Goal: Information Seeking & Learning: Understand process/instructions

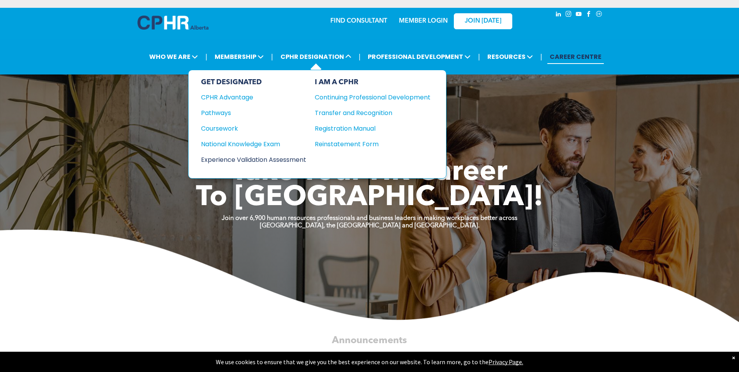
click at [267, 162] on div "Experience Validation Assessment" at bounding box center [248, 160] width 95 height 10
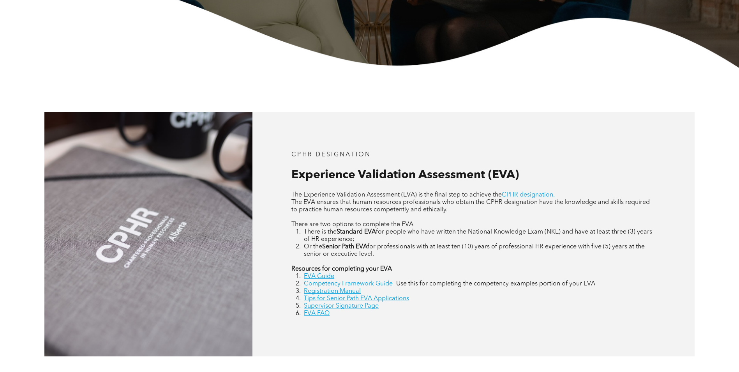
scroll to position [264, 0]
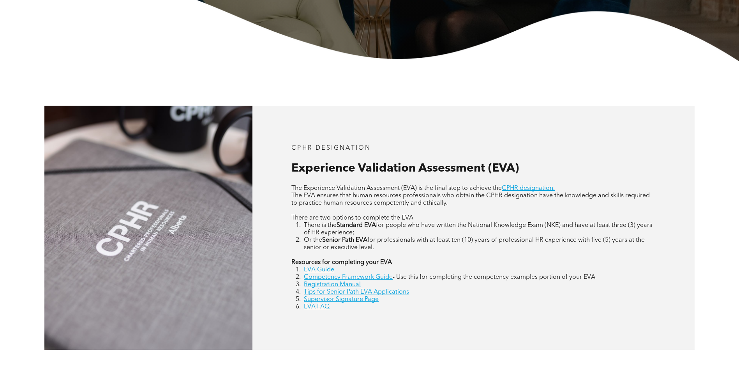
drag, startPoint x: 398, startPoint y: 246, endPoint x: 308, endPoint y: 189, distance: 106.3
click at [306, 190] on div "The Experience Validation Assessment (EVA) is the final step to achieve the CPH…" at bounding box center [474, 248] width 364 height 126
drag, startPoint x: 308, startPoint y: 189, endPoint x: 405, endPoint y: 210, distance: 99.5
click at [405, 210] on p at bounding box center [474, 210] width 364 height 7
click at [416, 196] on span "The EVA ensures that human resources professionals who obtain the CPHR designat…" at bounding box center [471, 200] width 359 height 14
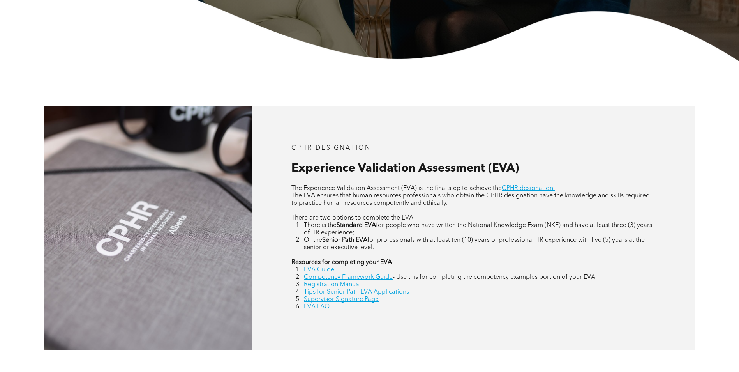
click at [460, 203] on p "The EVA ensures that human resources professionals who obtain the CPHR designat…" at bounding box center [474, 199] width 364 height 15
click at [460, 166] on span "Experience Validation Assessment (EVA)" at bounding box center [406, 169] width 228 height 12
drag, startPoint x: 378, startPoint y: 234, endPoint x: 407, endPoint y: 231, distance: 29.0
click at [378, 234] on li "There is the Standard EVA for people who have written the National Knowledge Ex…" at bounding box center [480, 229] width 352 height 15
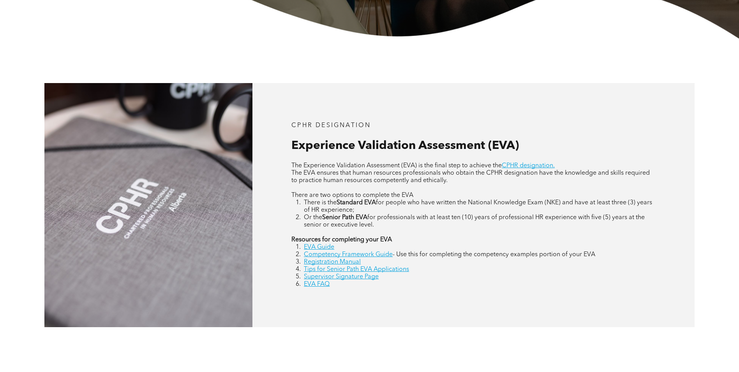
scroll to position [296, 0]
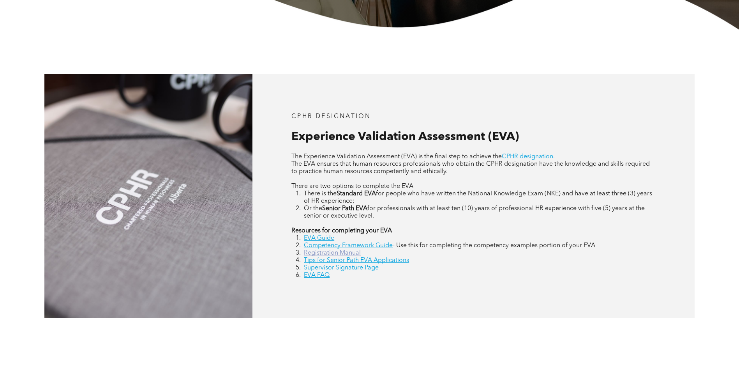
drag, startPoint x: 332, startPoint y: 250, endPoint x: 344, endPoint y: 250, distance: 12.1
click at [332, 250] on link "Registration Manual" at bounding box center [332, 253] width 57 height 6
drag, startPoint x: 318, startPoint y: 278, endPoint x: 347, endPoint y: 273, distance: 28.5
click at [319, 278] on link "EVA FAQ" at bounding box center [317, 275] width 26 height 6
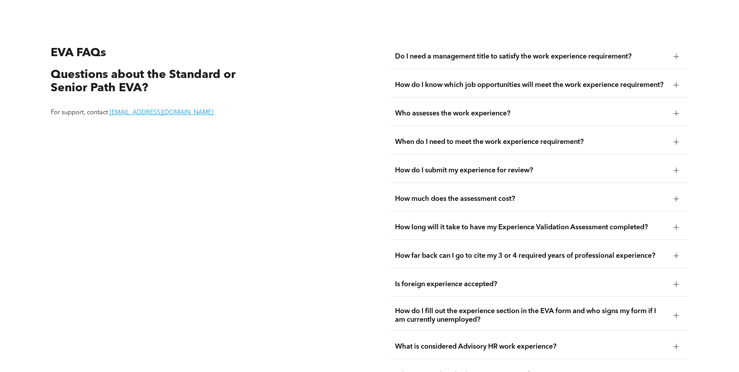
click at [498, 52] on span "Do I need a management title to satisfy the work experience requirement?" at bounding box center [531, 56] width 272 height 9
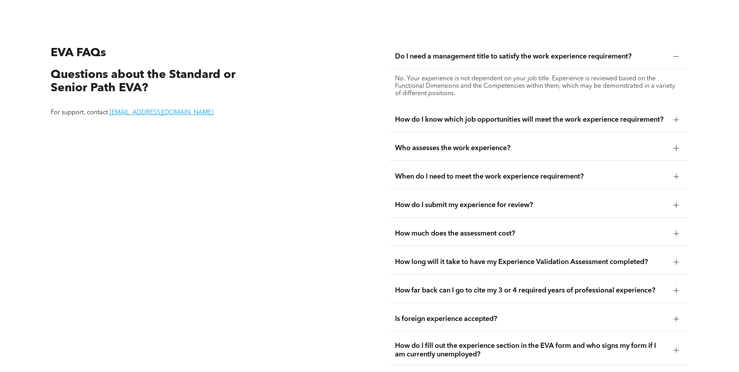
click at [499, 52] on span "Do I need a management title to satisfy the work experience requirement?" at bounding box center [531, 56] width 272 height 9
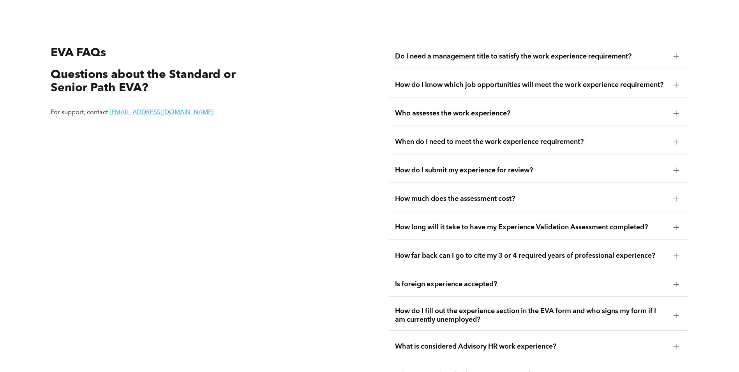
click at [490, 87] on div "How do I know which job opportunities will meet the work experience requirement?" at bounding box center [539, 85] width 300 height 25
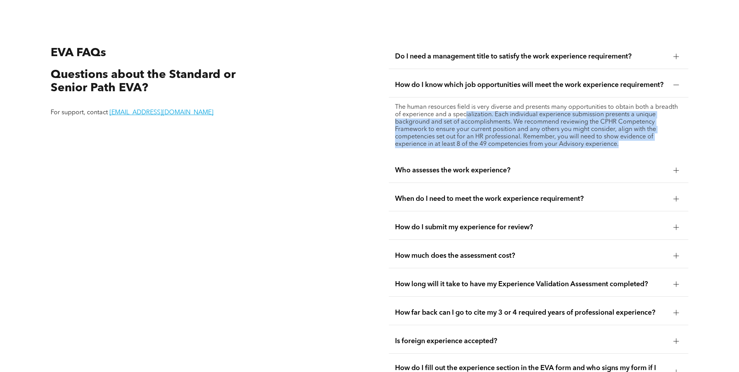
drag, startPoint x: 467, startPoint y: 109, endPoint x: 631, endPoint y: 139, distance: 167.2
click at [631, 139] on p "The human resources field is very diverse and presents many opportunities to ob…" at bounding box center [538, 126] width 287 height 44
click at [462, 138] on p "The human resources field is very diverse and presents many opportunities to ob…" at bounding box center [538, 126] width 287 height 44
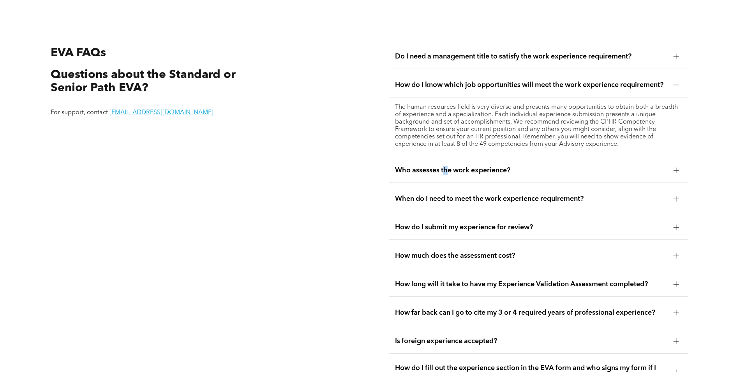
click at [447, 177] on div "Who assesses the work experience?" at bounding box center [539, 170] width 300 height 25
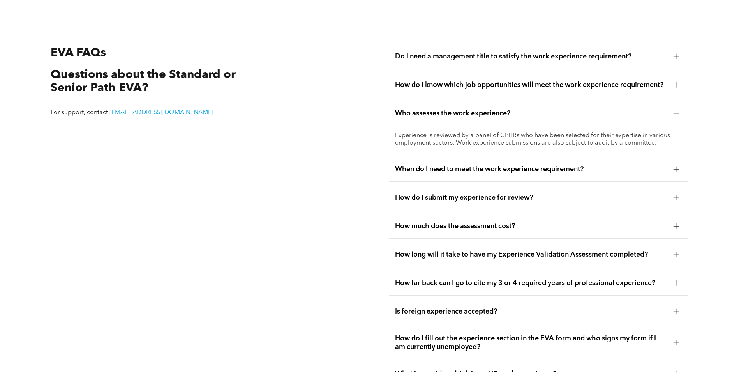
drag, startPoint x: 447, startPoint y: 177, endPoint x: 425, endPoint y: 95, distance: 84.8
click at [421, 94] on ul "Do I need a management title to satisfy the work experience requirement? No. Yo…" at bounding box center [539, 229] width 300 height 370
drag, startPoint x: 460, startPoint y: 171, endPoint x: 533, endPoint y: 161, distance: 74.0
click at [460, 171] on div "When do I need to meet the work experience requirement?" at bounding box center [539, 169] width 300 height 25
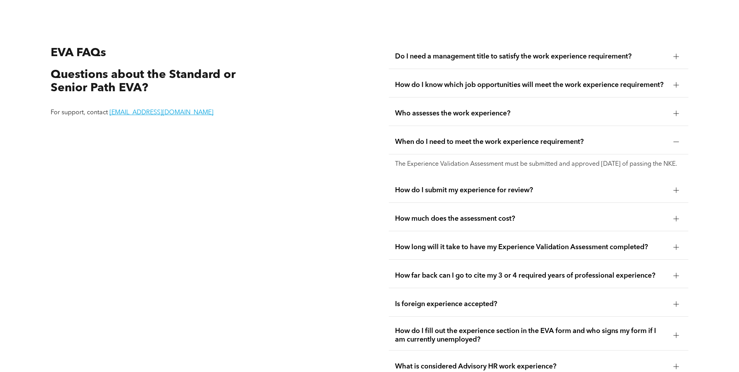
click at [460, 191] on span "How do I submit my experience for review?" at bounding box center [531, 190] width 272 height 9
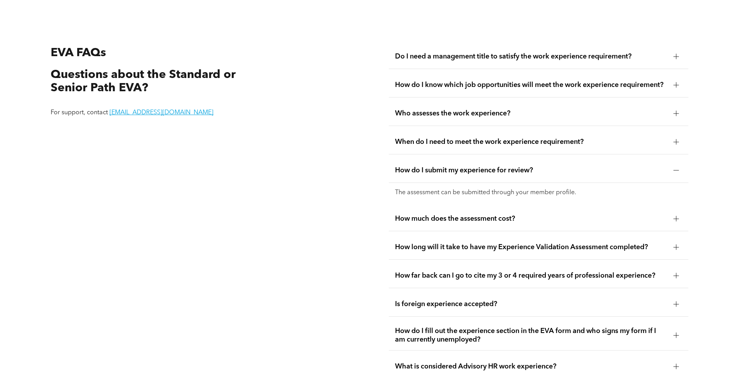
click at [434, 221] on div "How much does the assessment cost?" at bounding box center [539, 219] width 300 height 25
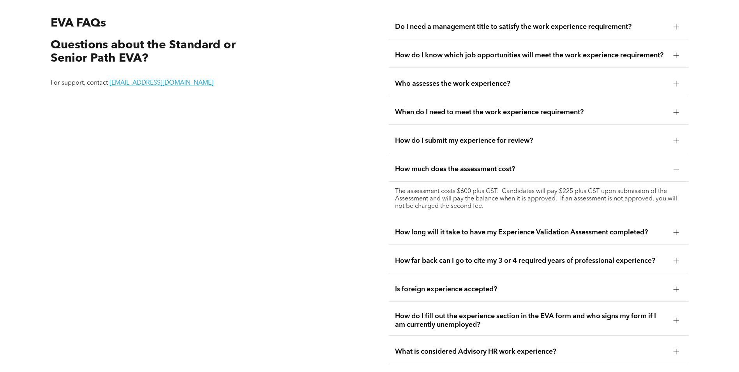
scroll to position [1520, 0]
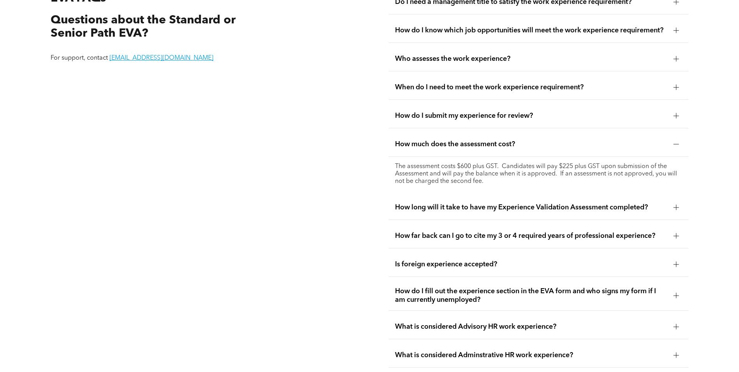
click at [617, 195] on div "How long will it take to have my Experience Validation Assessment completed?" at bounding box center [539, 207] width 300 height 25
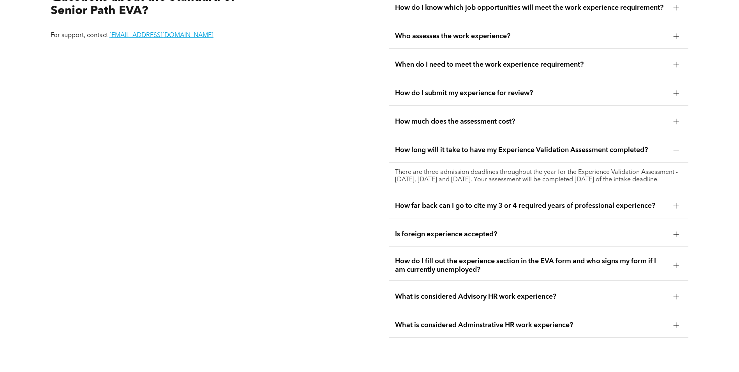
scroll to position [1544, 0]
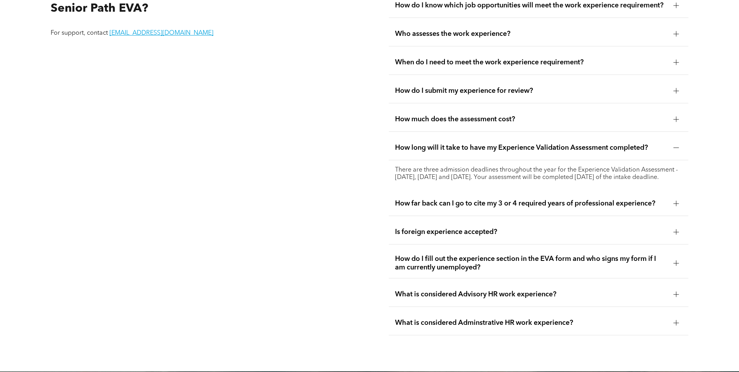
drag, startPoint x: 587, startPoint y: 203, endPoint x: 591, endPoint y: 204, distance: 3.9
click at [587, 204] on span "How far back can I go to cite my 3 or 4 required years of professional experien…" at bounding box center [531, 203] width 272 height 9
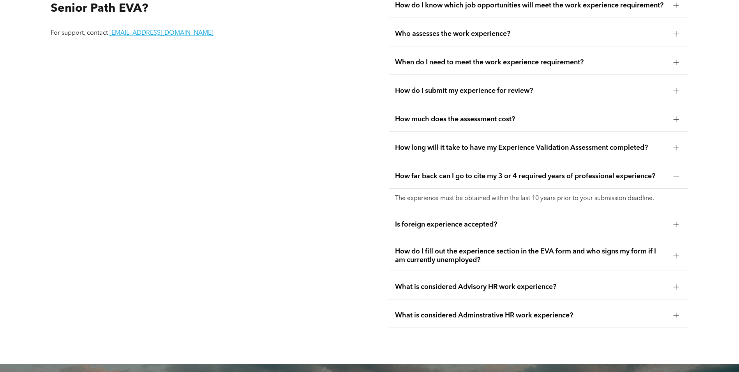
scroll to position [1569, 0]
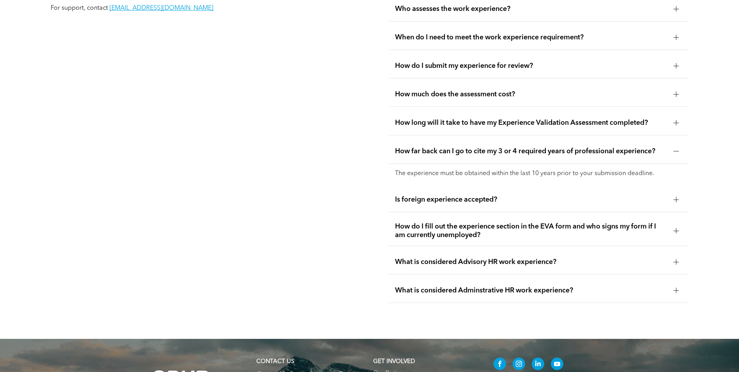
click at [532, 286] on span "What is considered Adminstrative HR work experience?" at bounding box center [531, 290] width 272 height 9
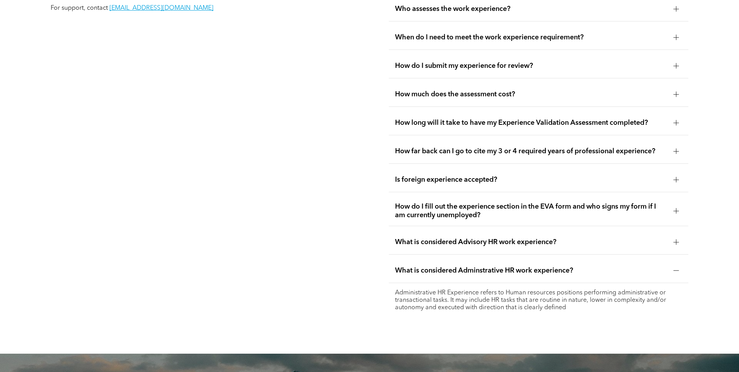
click at [503, 230] on div "What is considered Advisory HR work experience?" at bounding box center [539, 242] width 300 height 25
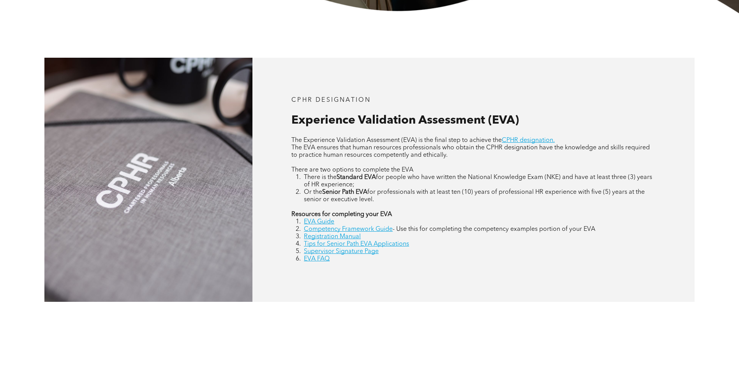
scroll to position [310, 0]
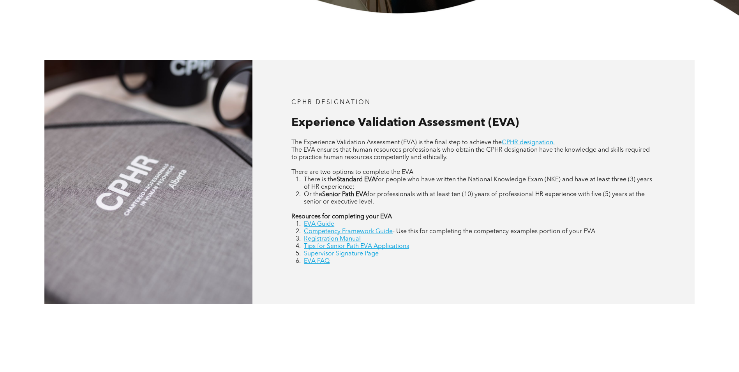
drag, startPoint x: 321, startPoint y: 223, endPoint x: 344, endPoint y: 224, distance: 22.6
click at [321, 224] on link "EVA Guide" at bounding box center [319, 224] width 30 height 6
